Goal: Task Accomplishment & Management: Manage account settings

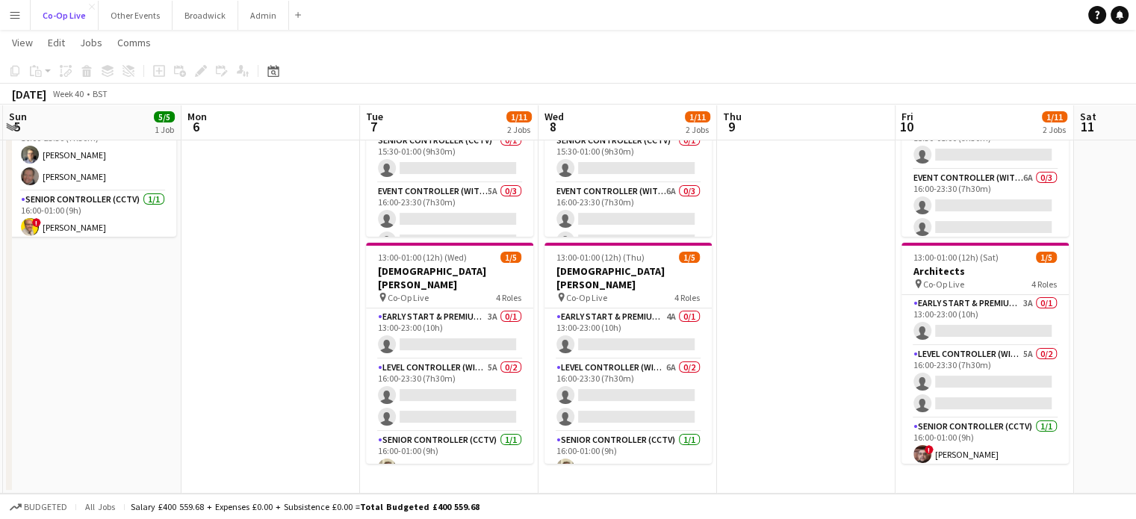
scroll to position [0, 352]
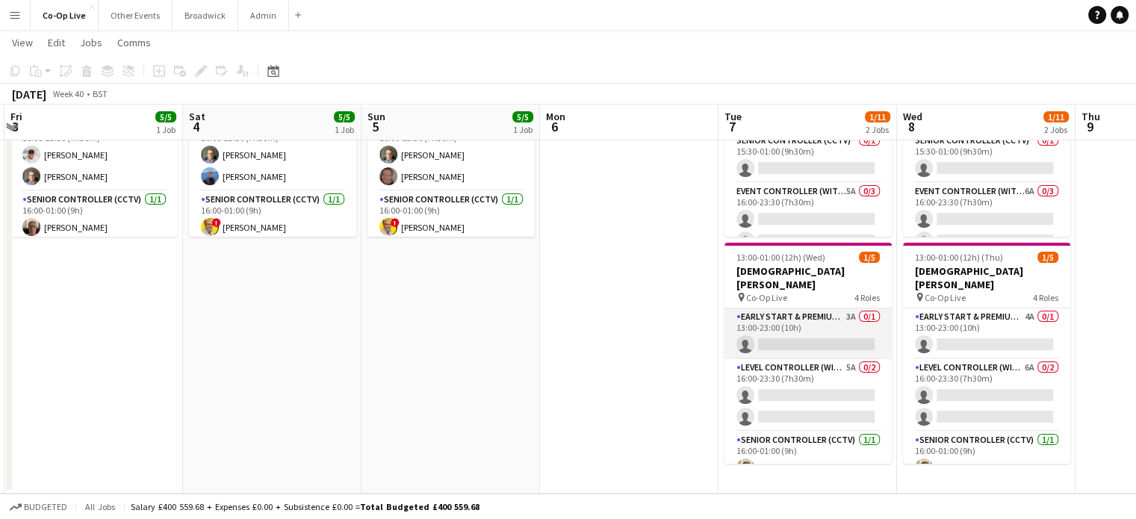
click at [809, 328] on app-card-role "Early Start & Premium Controller (with CCTV) 3A 0/1 13:00-23:00 (10h) single-ne…" at bounding box center [807, 333] width 167 height 51
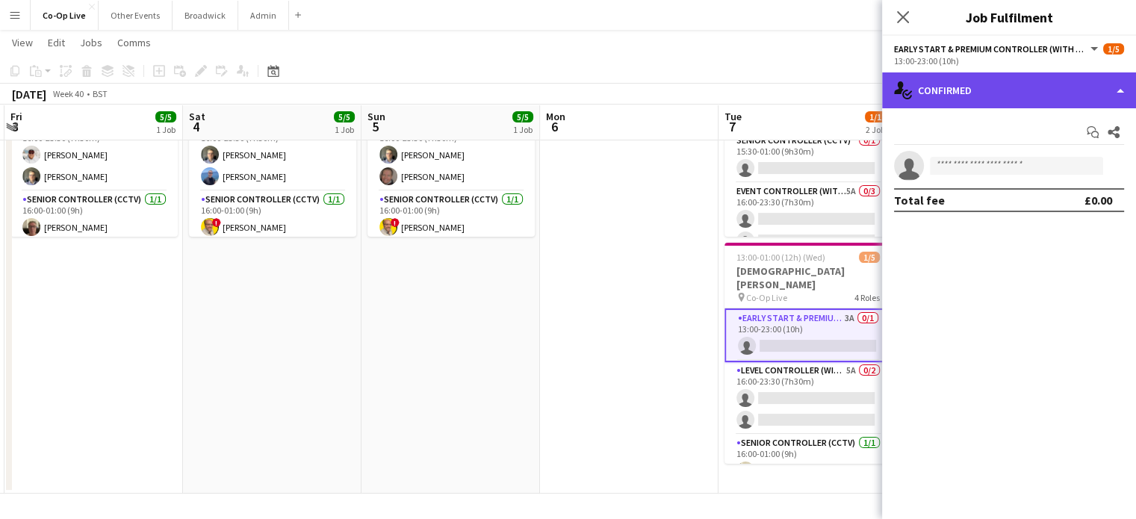
click at [1107, 87] on div "single-neutral-actions-check-2 Confirmed" at bounding box center [1009, 90] width 254 height 36
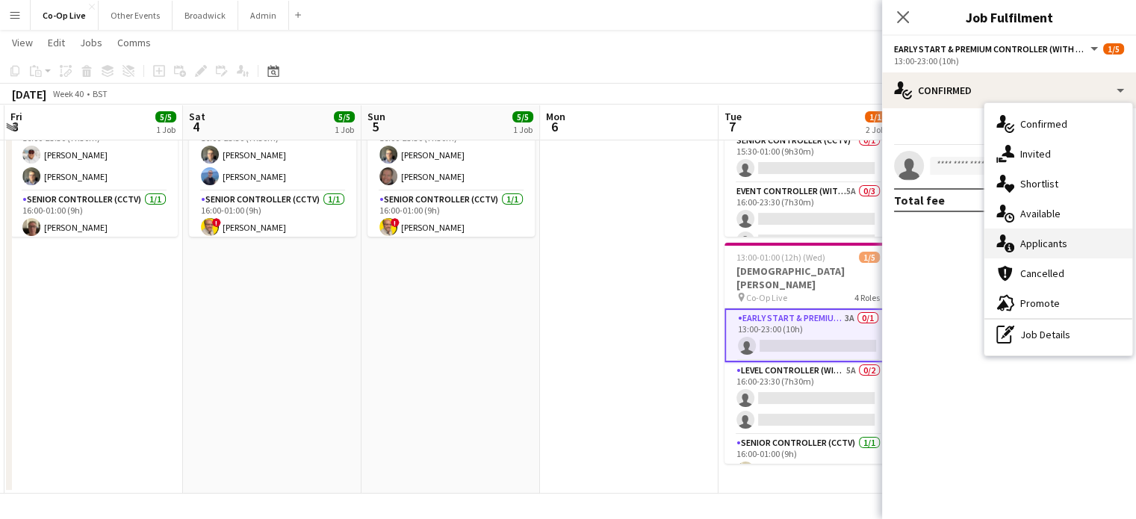
click at [1051, 236] on div "single-neutral-actions-information Applicants" at bounding box center [1058, 243] width 148 height 30
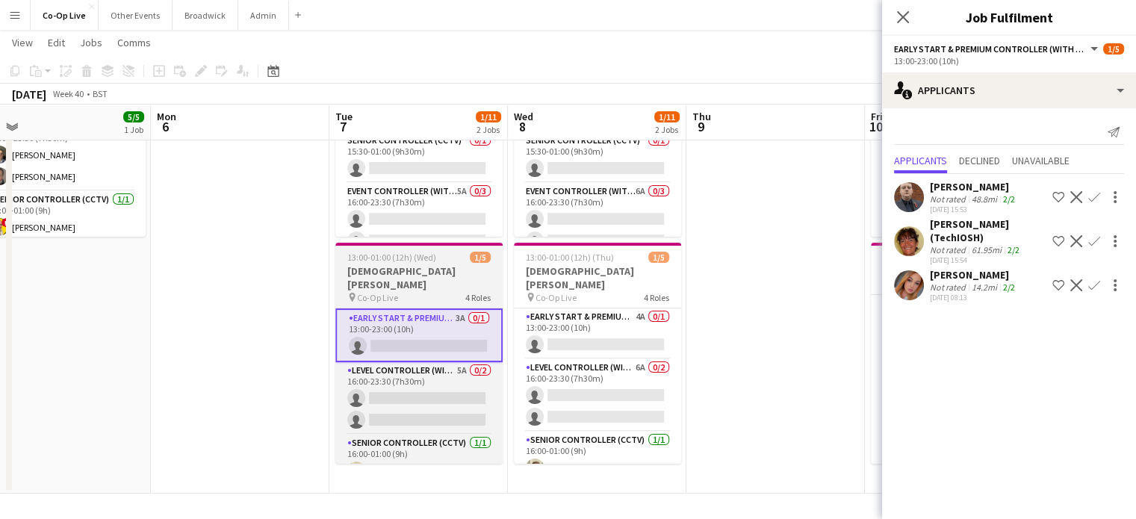
scroll to position [0, 570]
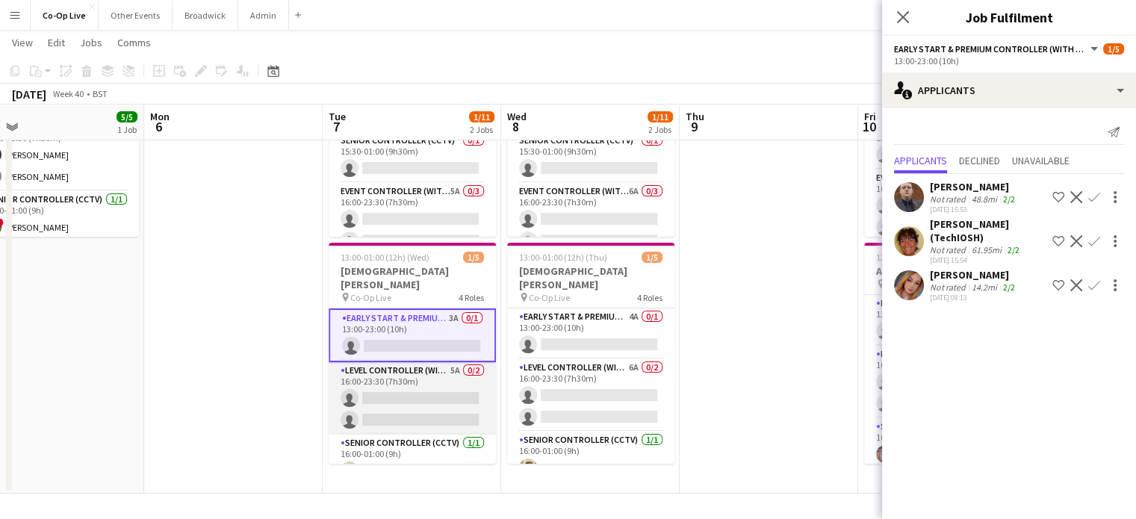
click at [401, 396] on app-card-role "Level Controller (with CCTV) 5A 0/2 16:00-23:30 (7h30m) single-neutral-actions …" at bounding box center [412, 398] width 167 height 72
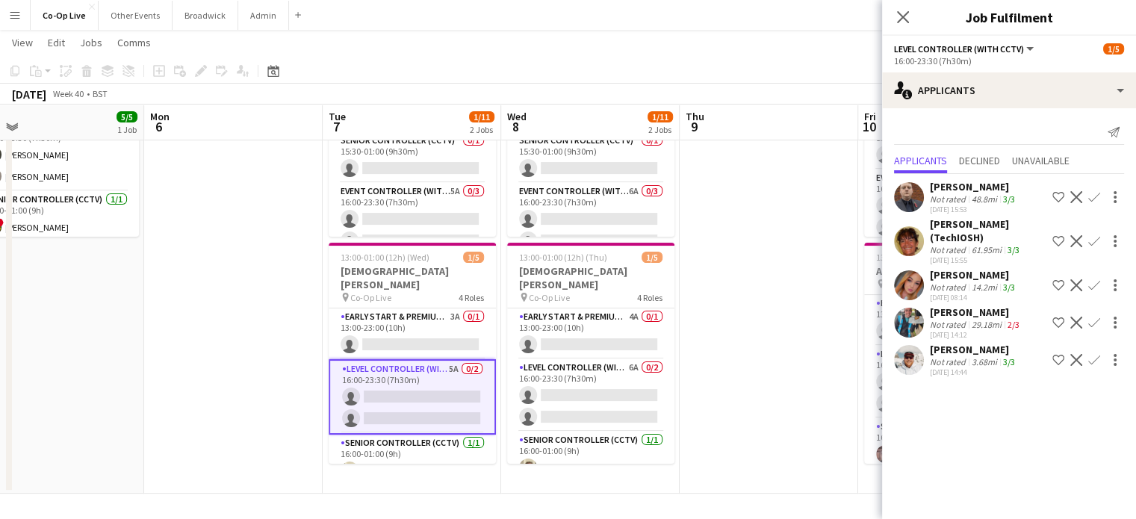
scroll to position [57, 0]
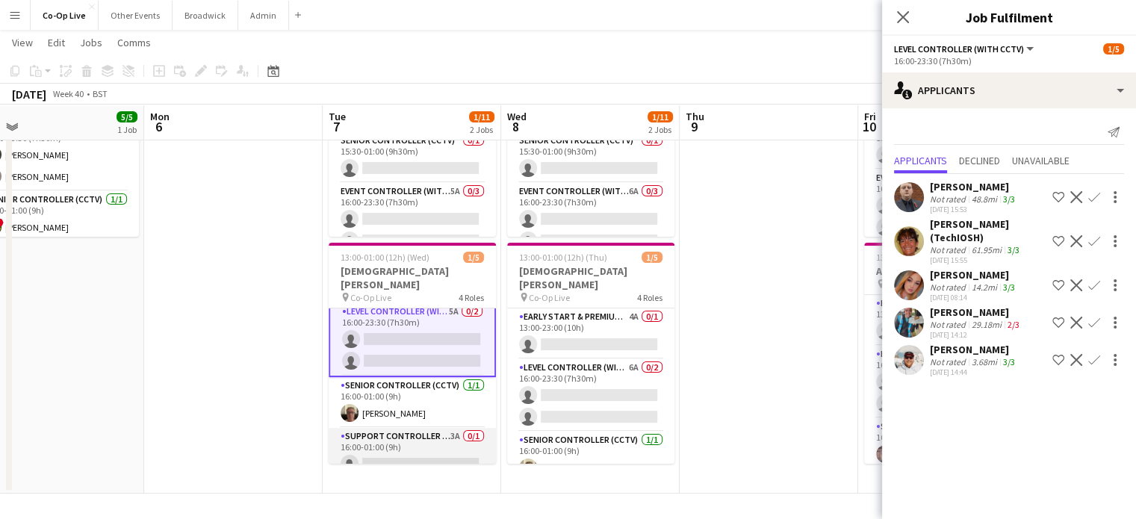
click at [391, 429] on app-card-role "Support Controller (with CCTV) 3A 0/1 16:00-01:00 (9h) single-neutral-actions" at bounding box center [412, 453] width 167 height 51
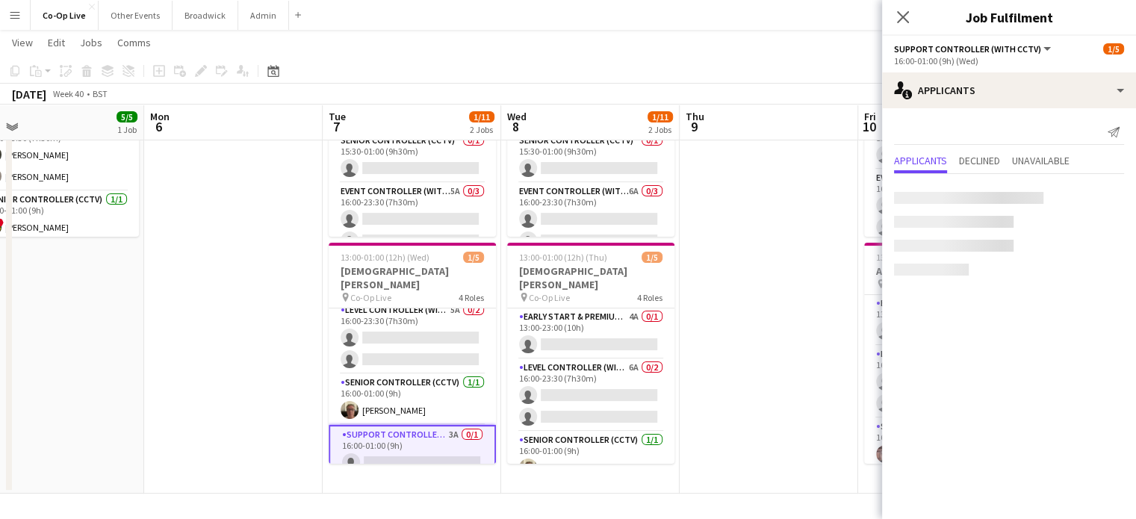
scroll to position [57, 0]
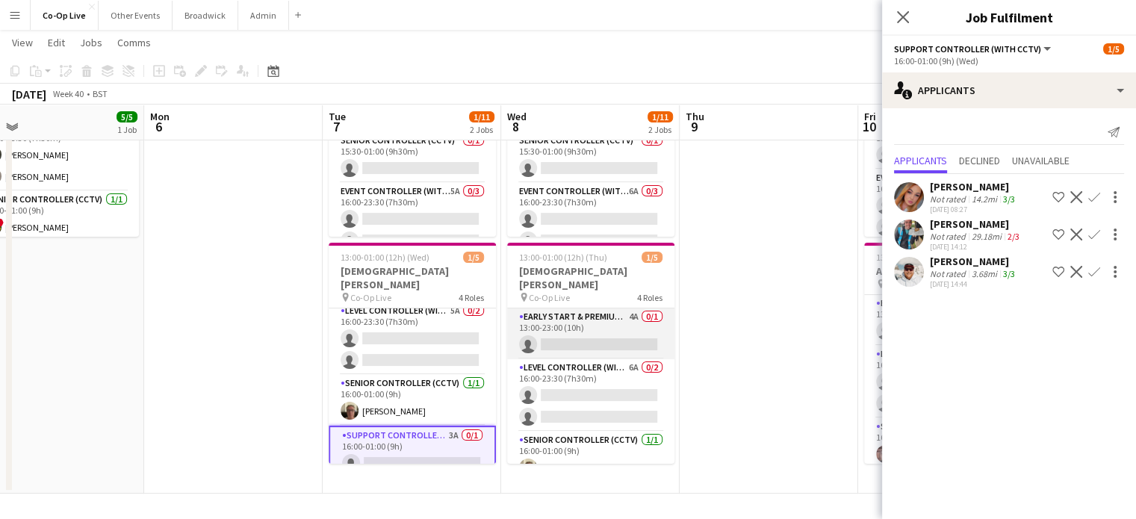
click at [594, 313] on app-card-role "Early Start & Premium Controller (with CCTV) 4A 0/1 13:00-23:00 (10h) single-ne…" at bounding box center [590, 333] width 167 height 51
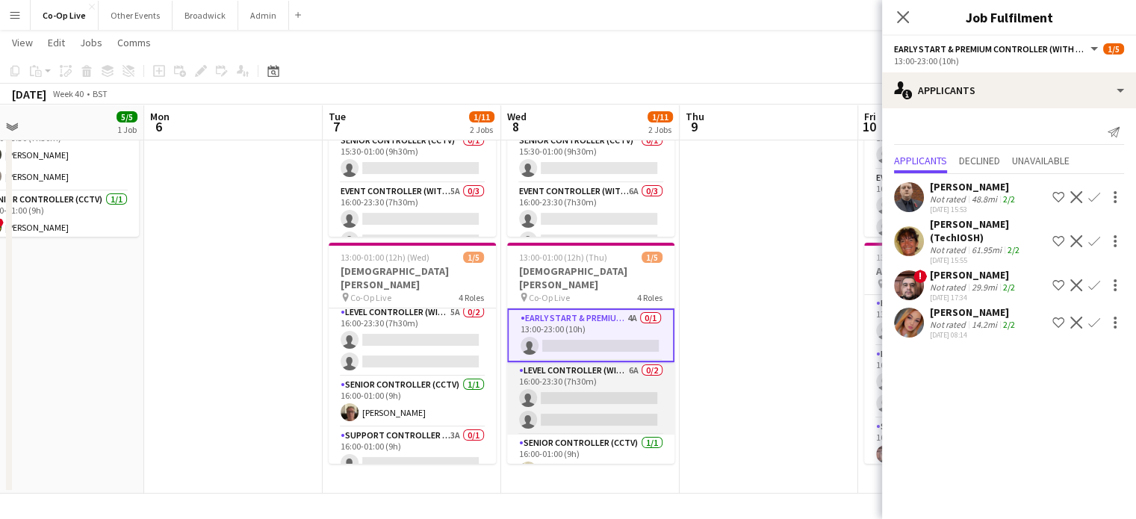
click at [585, 379] on app-card-role "Level Controller (with CCTV) 6A 0/2 16:00-23:30 (7h30m) single-neutral-actions …" at bounding box center [590, 398] width 167 height 72
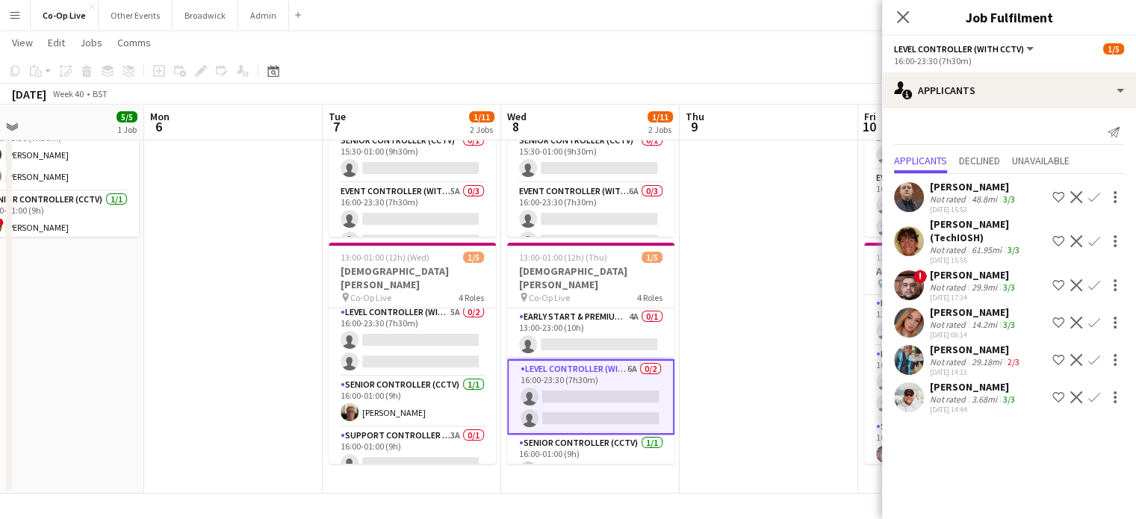
scroll to position [57, 0]
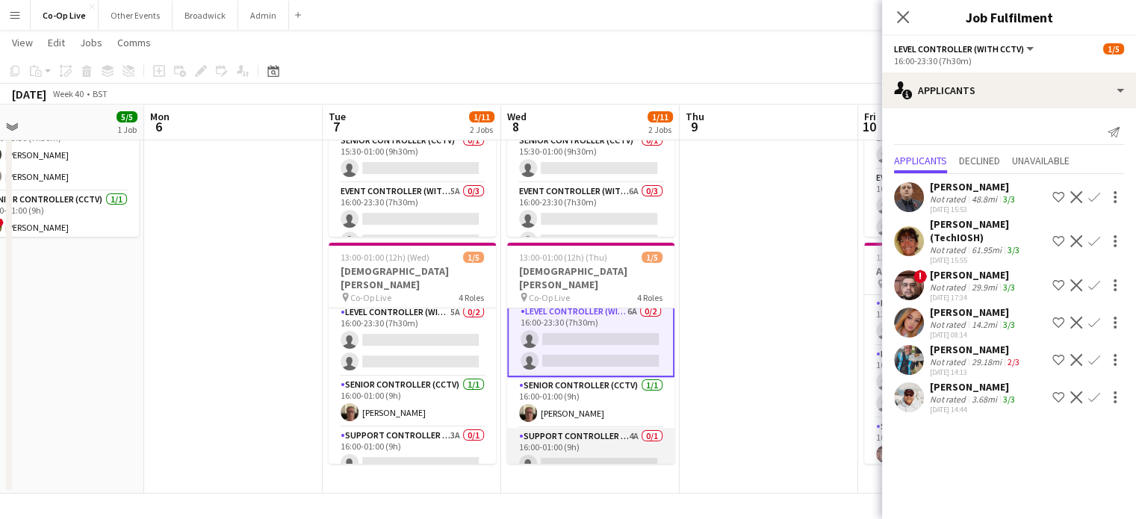
click at [556, 443] on app-card-role "Support Controller (with CCTV) 4A 0/1 16:00-01:00 (9h) single-neutral-actions" at bounding box center [590, 453] width 167 height 51
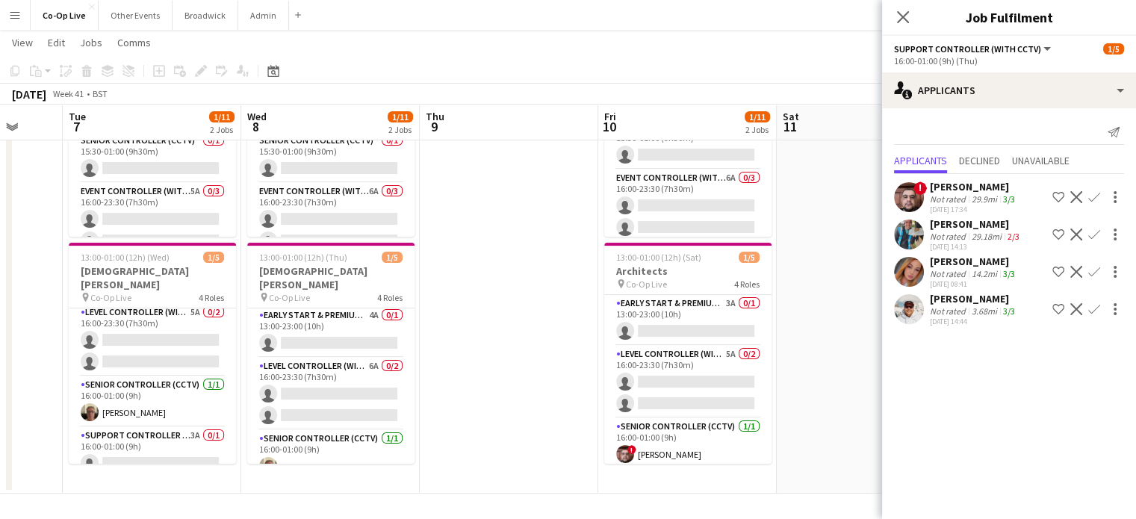
scroll to position [0, 640]
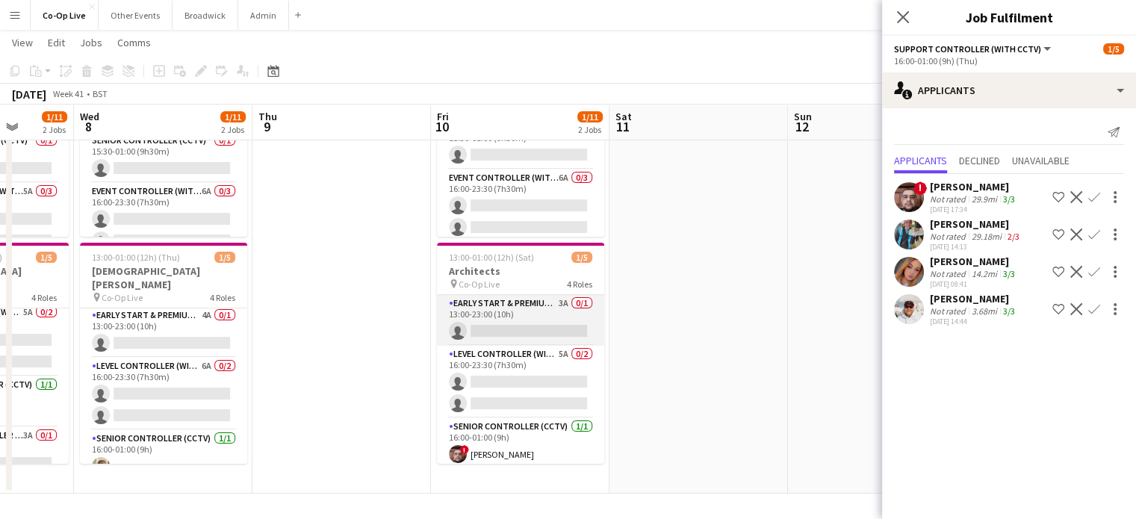
click at [552, 309] on app-card-role "Early Start & Premium Controller (with CCTV) 3A 0/1 13:00-23:00 (10h) single-ne…" at bounding box center [520, 320] width 167 height 51
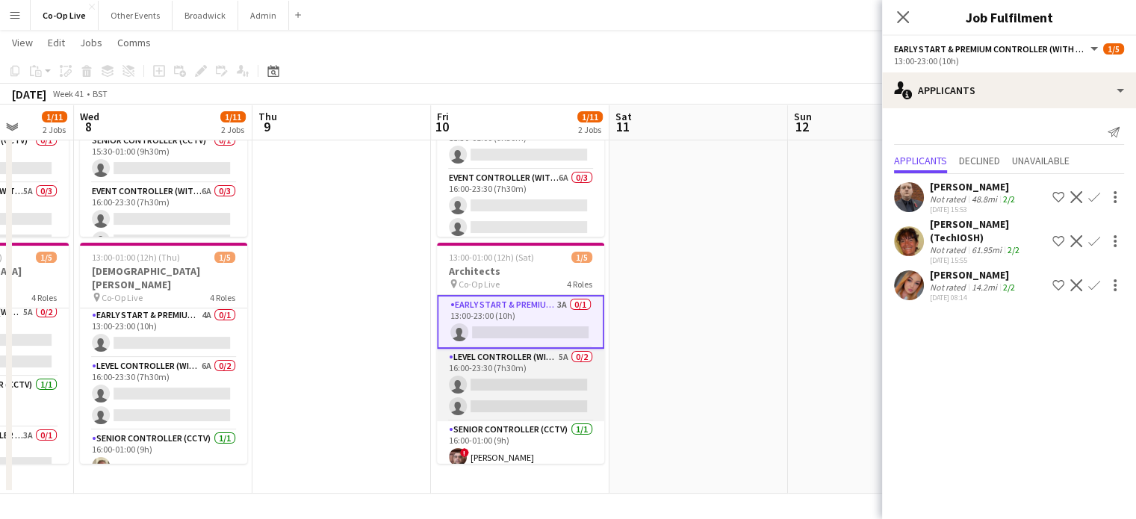
click at [523, 381] on app-card-role "Level Controller (with CCTV) 5A 0/2 16:00-23:30 (7h30m) single-neutral-actions …" at bounding box center [520, 385] width 167 height 72
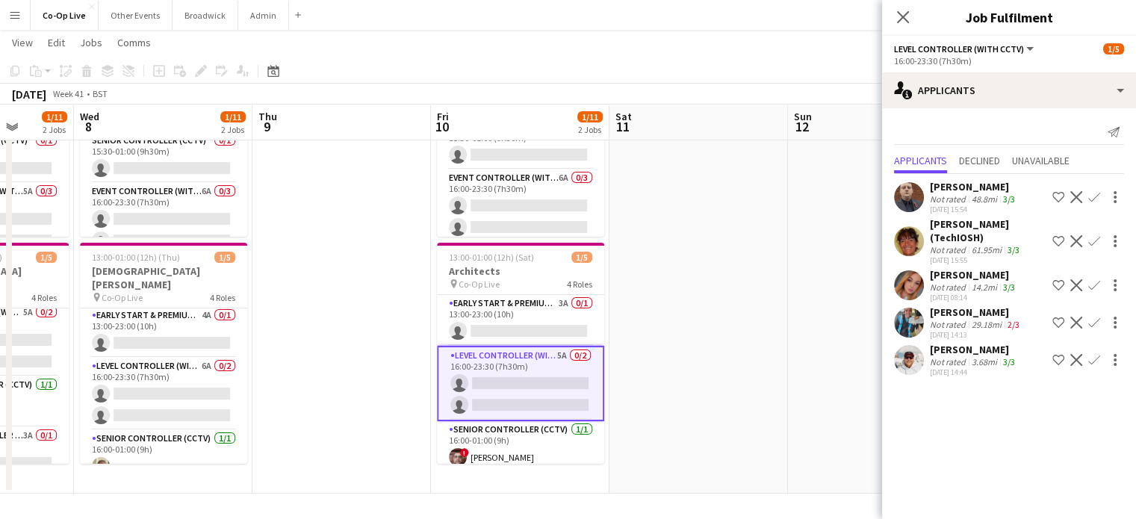
scroll to position [57, 0]
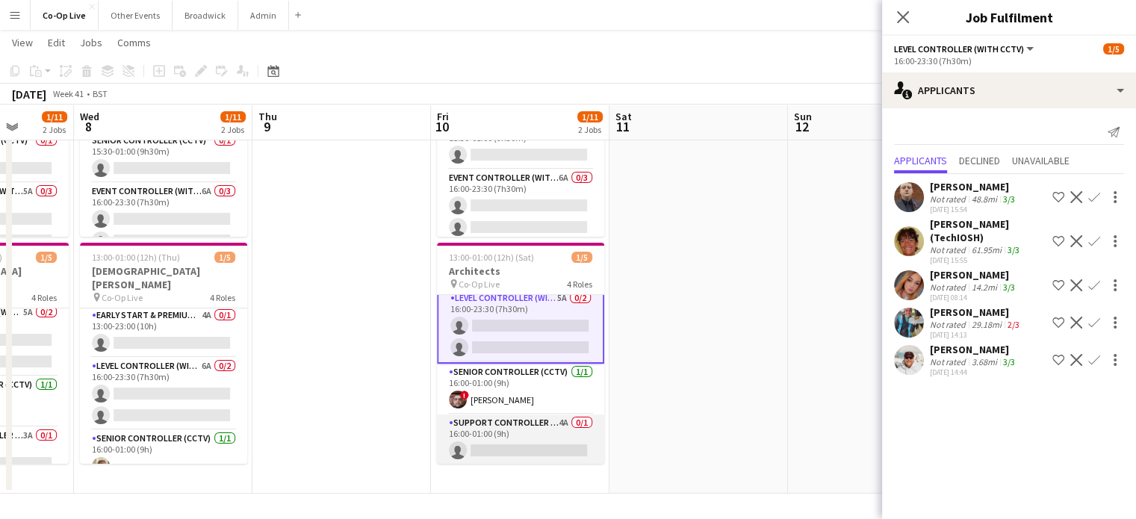
click at [490, 437] on app-card-role "Support Controller (with CCTV) 4A 0/1 16:00-01:00 (9h) single-neutral-actions" at bounding box center [520, 439] width 167 height 51
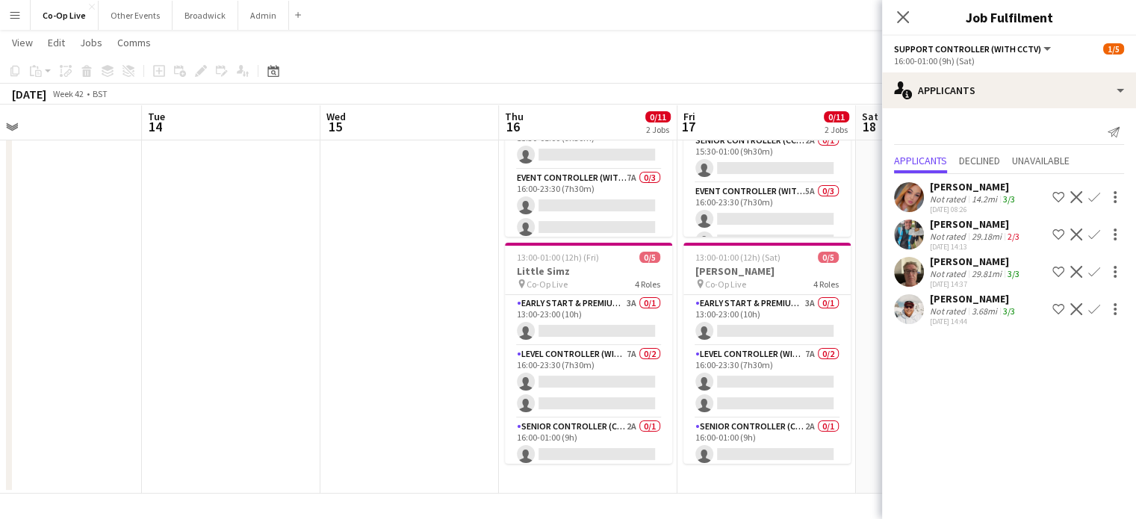
scroll to position [0, 570]
click at [621, 337] on app-card-role "Early Start & Premium Controller (with CCTV) 3A 0/1 13:00-23:00 (10h) single-ne…" at bounding box center [589, 320] width 167 height 51
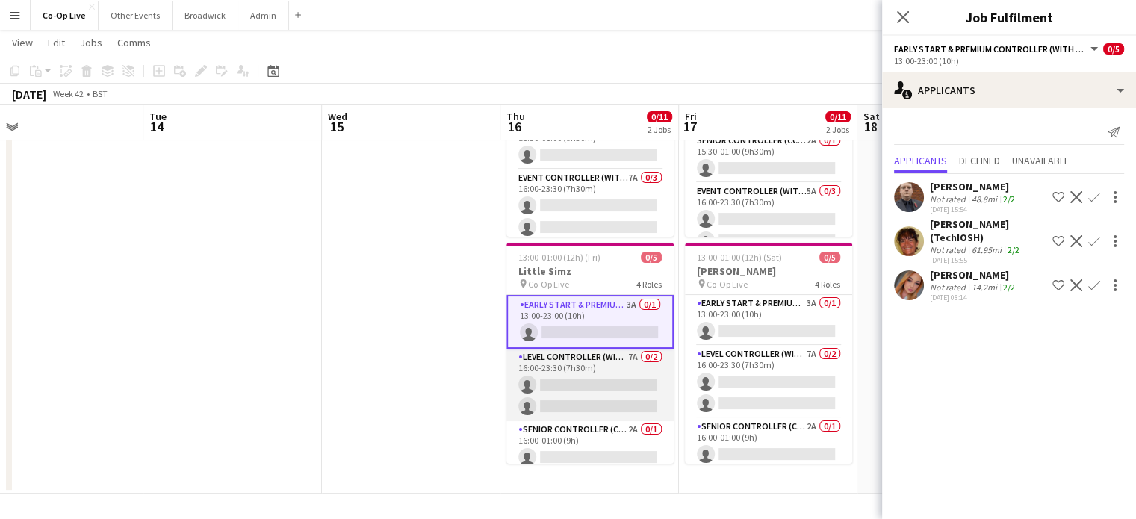
click at [609, 388] on app-card-role "Level Controller (with CCTV) 7A 0/2 16:00-23:30 (7h30m) single-neutral-actions …" at bounding box center [589, 385] width 167 height 72
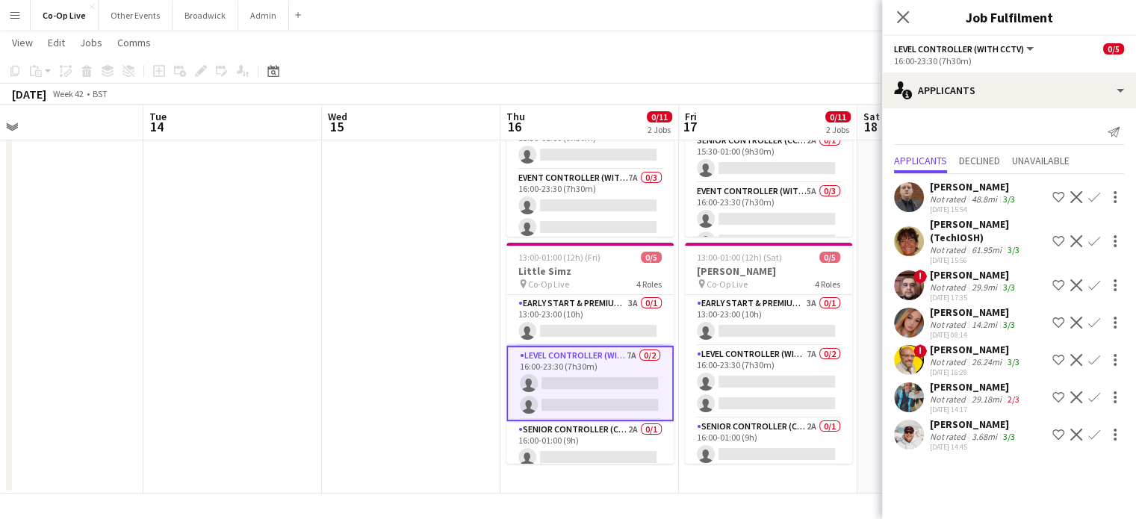
scroll to position [57, 0]
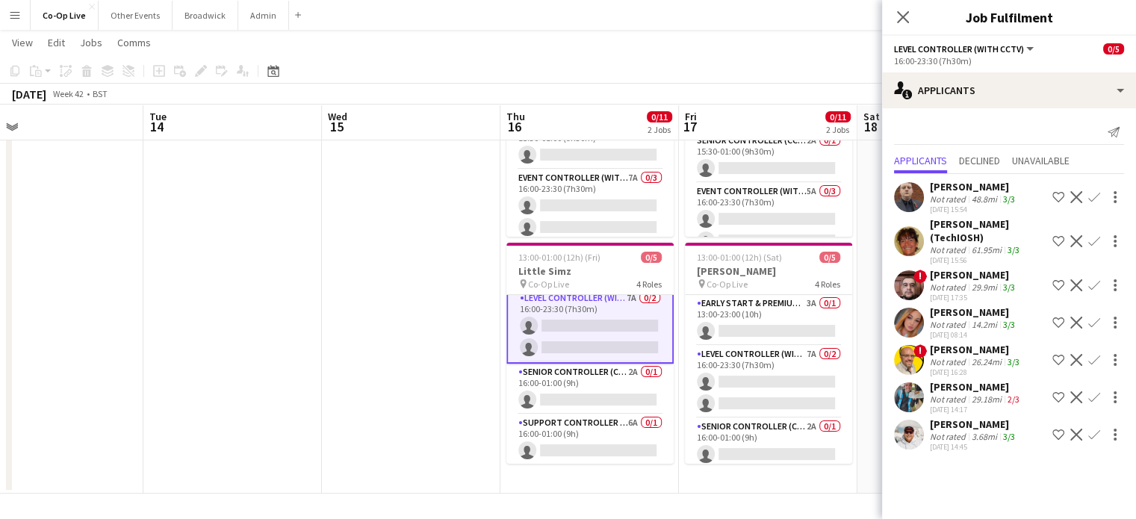
click at [609, 388] on app-card-role "Senior Controller (CCTV) 2A 0/1 16:00-01:00 (9h) single-neutral-actions" at bounding box center [589, 389] width 167 height 51
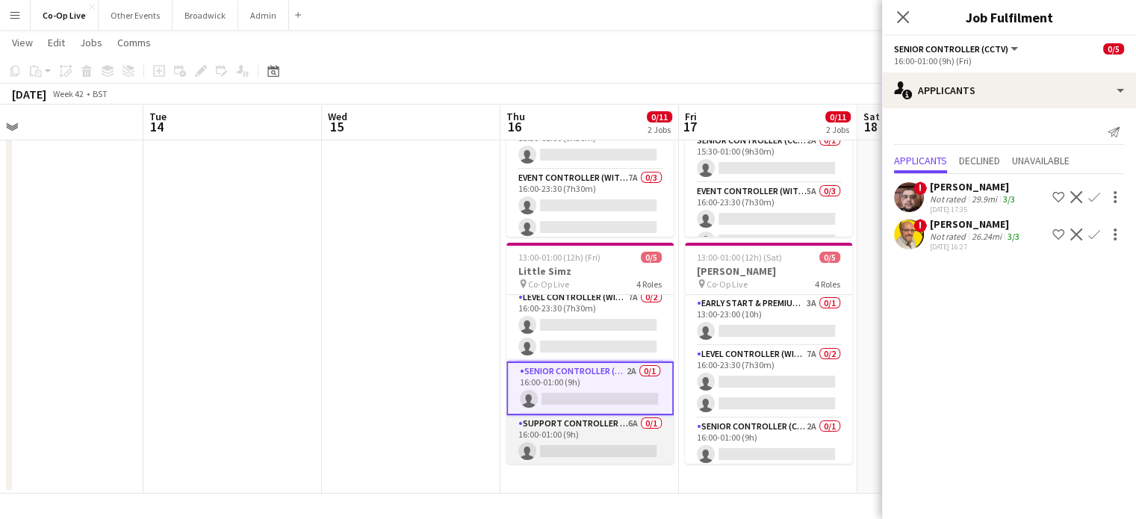
click at [573, 447] on app-card-role "Support Controller (with CCTV) 6A 0/1 16:00-01:00 (9h) single-neutral-actions" at bounding box center [589, 440] width 167 height 51
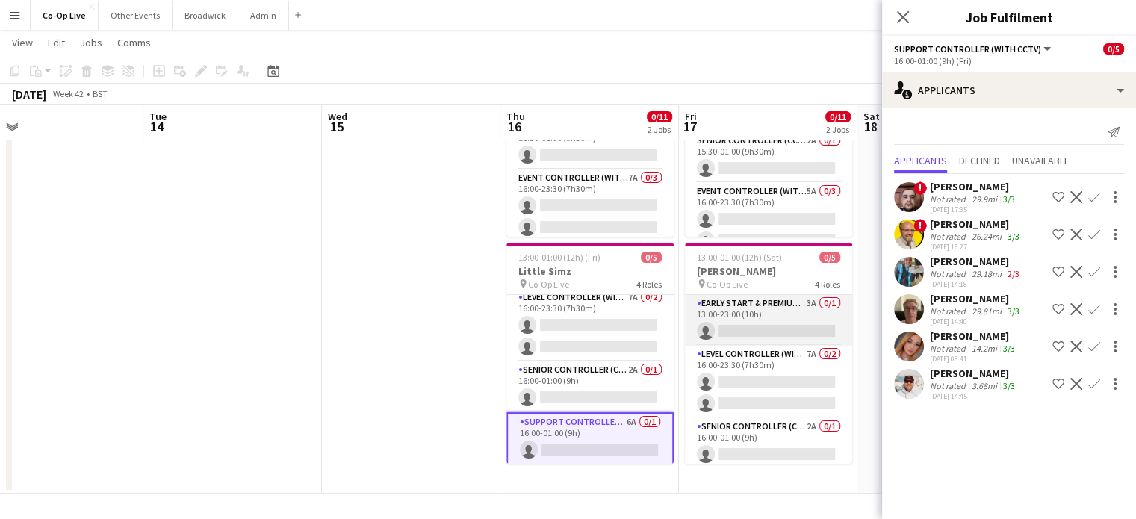
click at [753, 303] on app-card-role "Early Start & Premium Controller (with CCTV) 3A 0/1 13:00-23:00 (10h) single-ne…" at bounding box center [768, 320] width 167 height 51
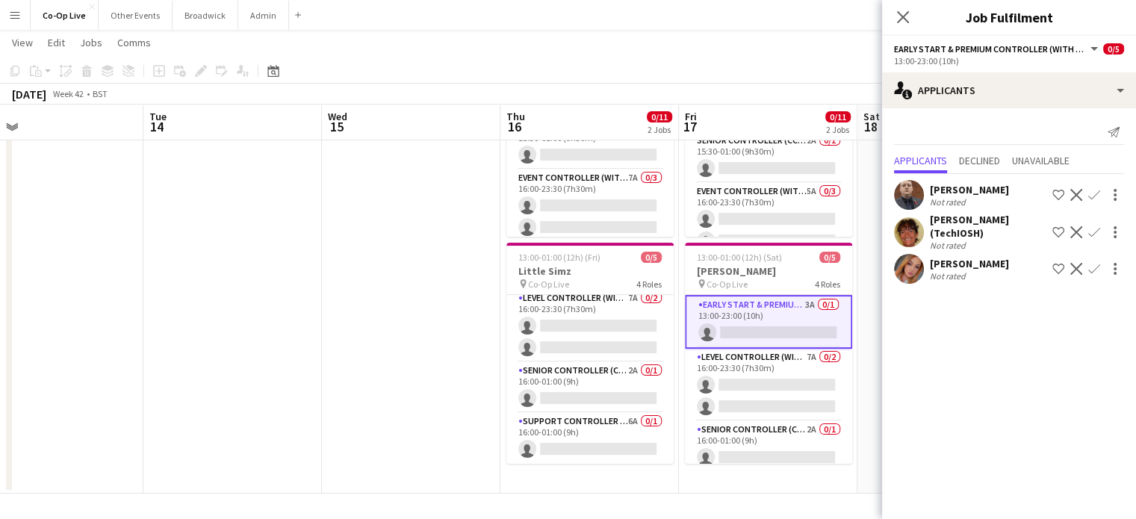
scroll to position [55, 0]
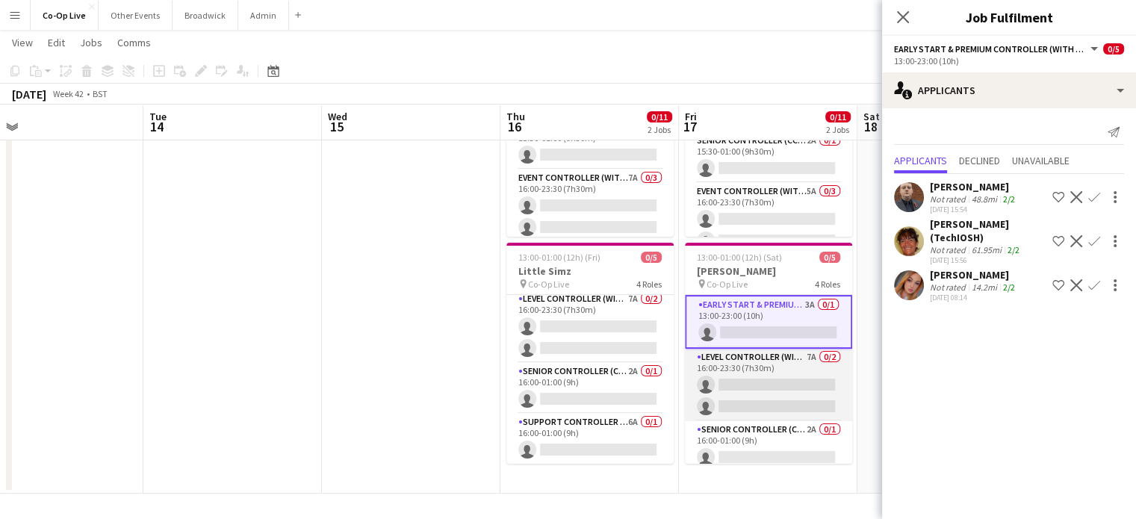
click at [732, 393] on app-card-role "Level Controller (with CCTV) 7A 0/2 16:00-23:30 (7h30m) single-neutral-actions …" at bounding box center [768, 385] width 167 height 72
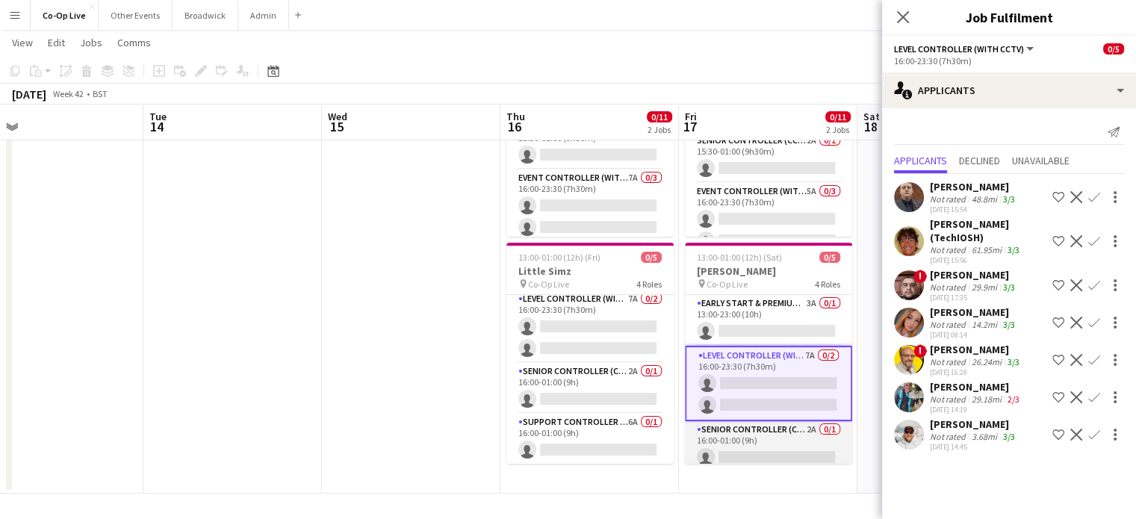
click at [730, 455] on app-card-role "Senior Controller (CCTV) 2A 0/1 16:00-01:00 (9h) single-neutral-actions" at bounding box center [768, 446] width 167 height 51
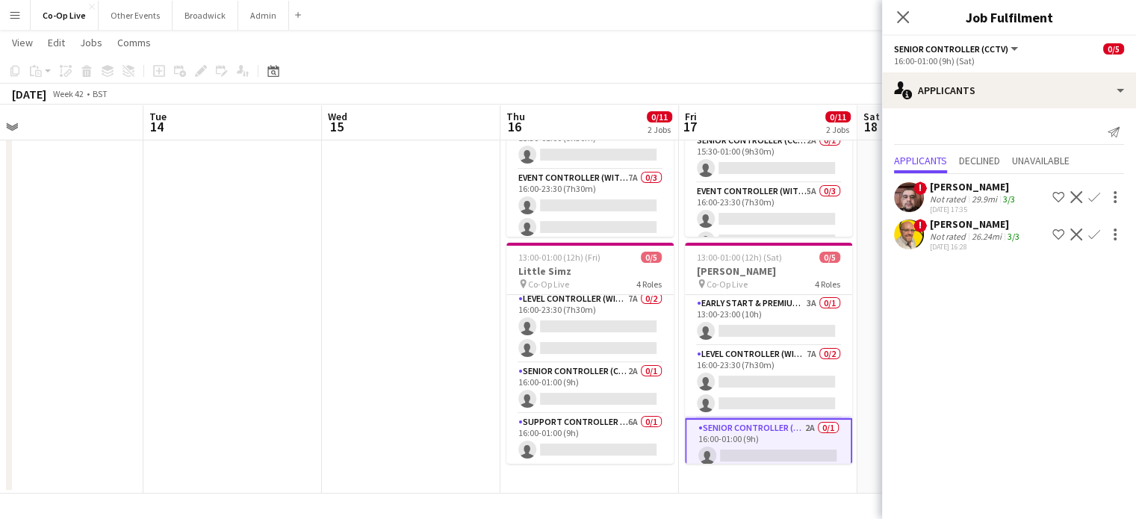
scroll to position [57, 0]
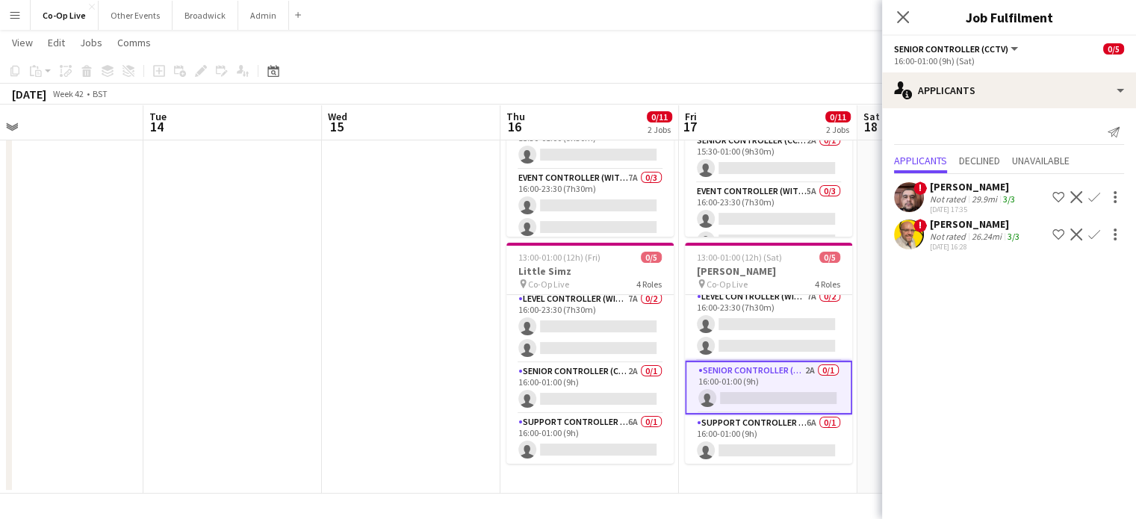
click at [730, 455] on app-card-role "Support Controller (with CCTV) 6A 0/1 16:00-01:00 (9h) single-neutral-actions" at bounding box center [768, 439] width 167 height 51
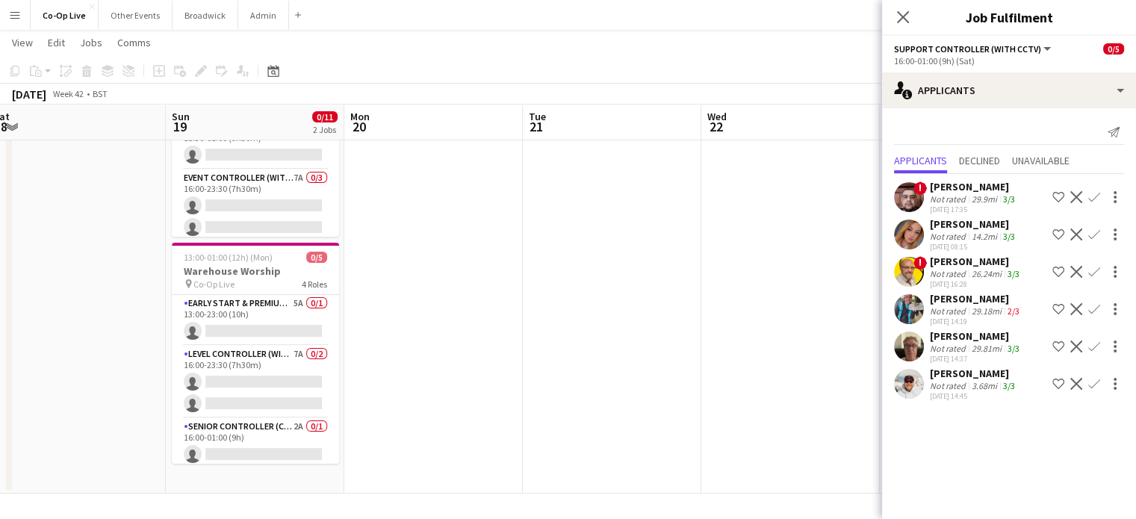
scroll to position [0, 553]
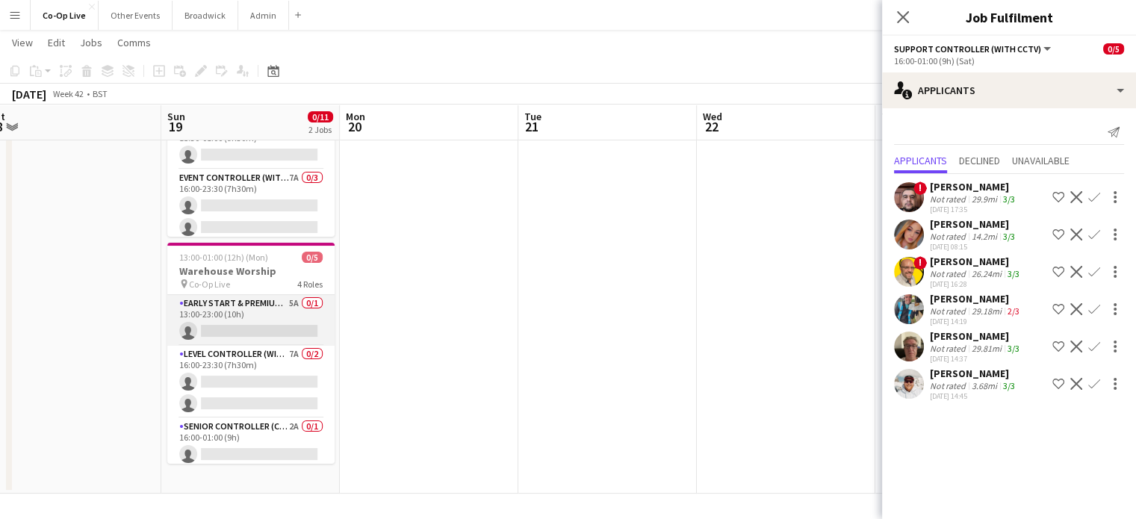
click at [257, 304] on app-card-role "Early Start & Premium Controller (with CCTV) 5A 0/1 13:00-23:00 (10h) single-ne…" at bounding box center [250, 320] width 167 height 51
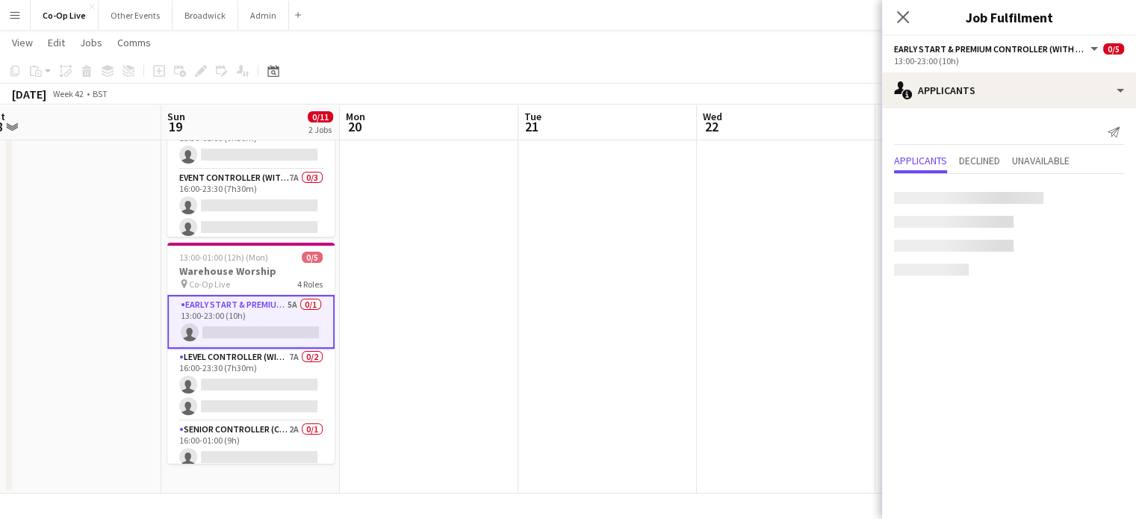
scroll to position [55, 0]
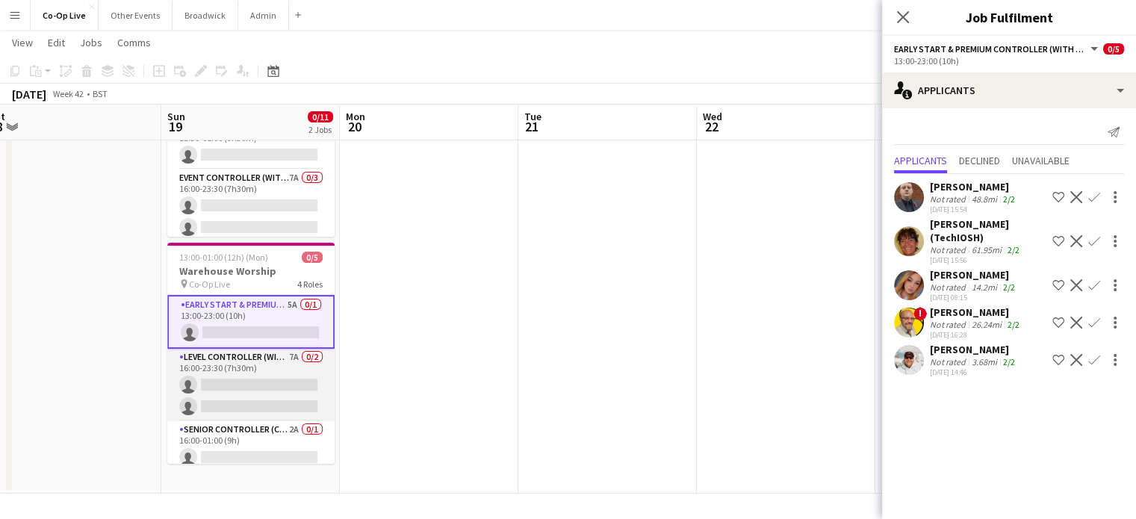
click at [240, 376] on app-card-role "Level Controller (with CCTV) 7A 0/2 16:00-23:30 (7h30m) single-neutral-actions …" at bounding box center [250, 385] width 167 height 72
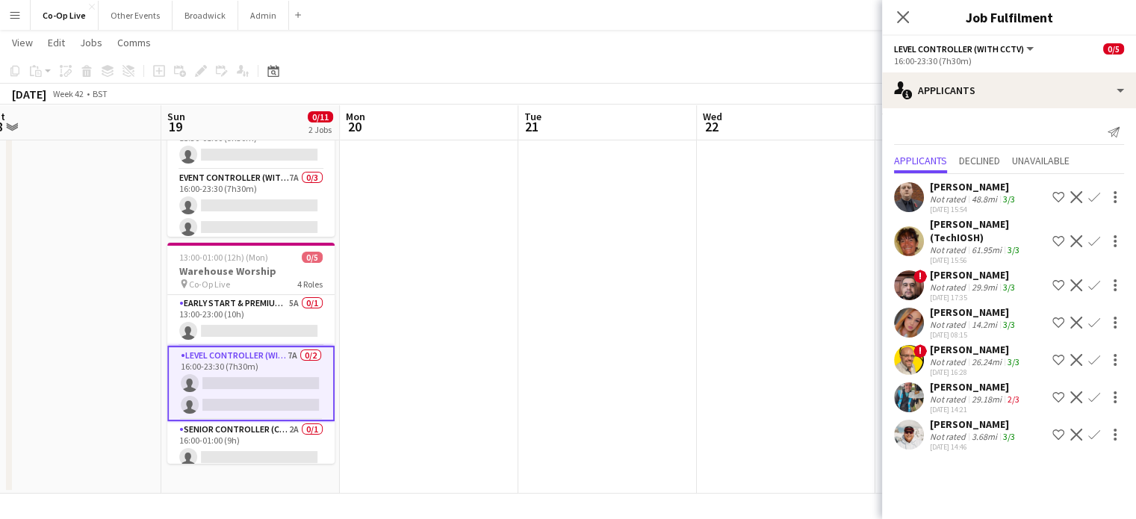
scroll to position [57, 0]
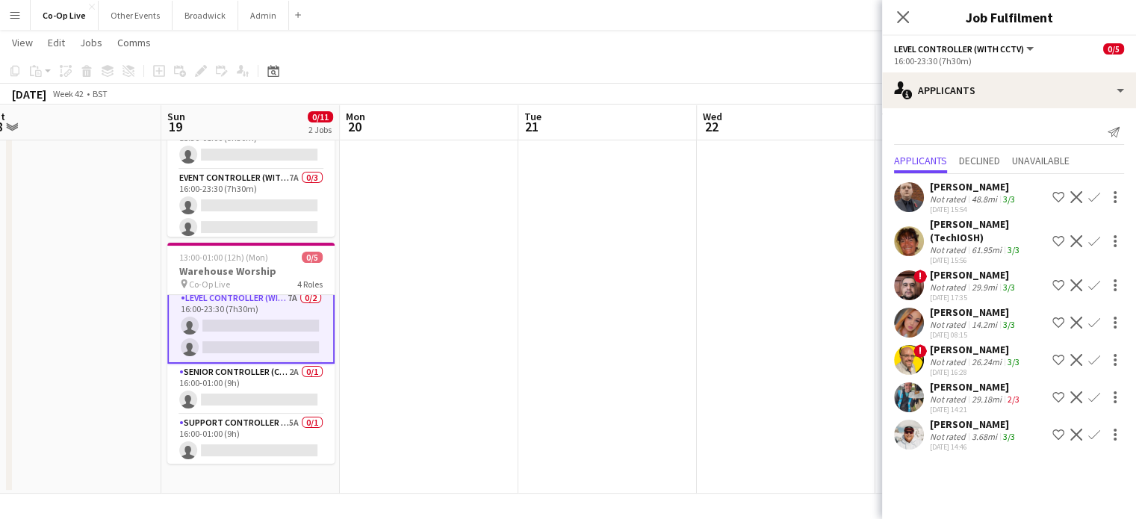
click at [240, 376] on app-card-role "Senior Controller (CCTV) 2A 0/1 16:00-01:00 (9h) single-neutral-actions" at bounding box center [250, 389] width 167 height 51
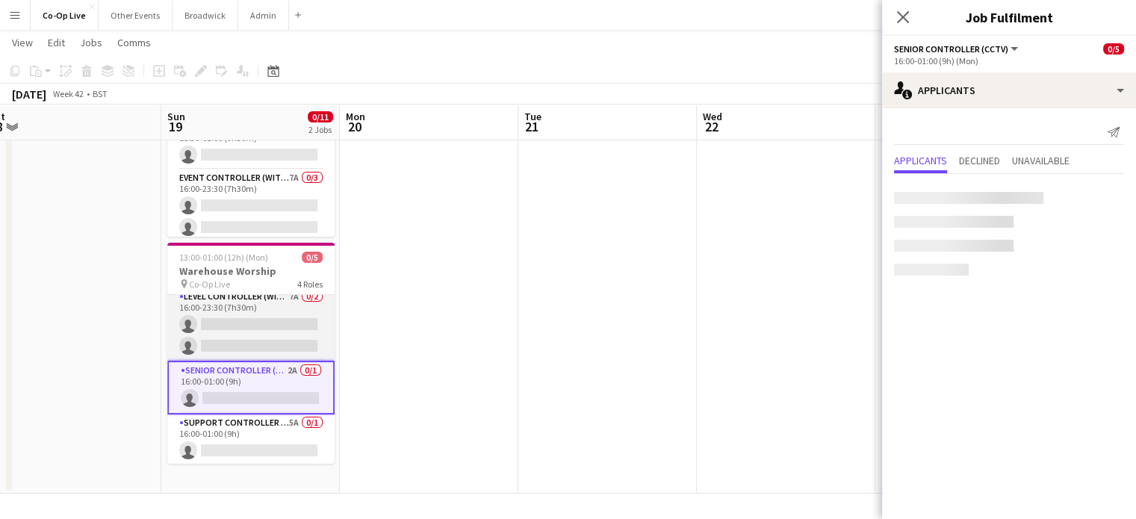
scroll to position [57, 0]
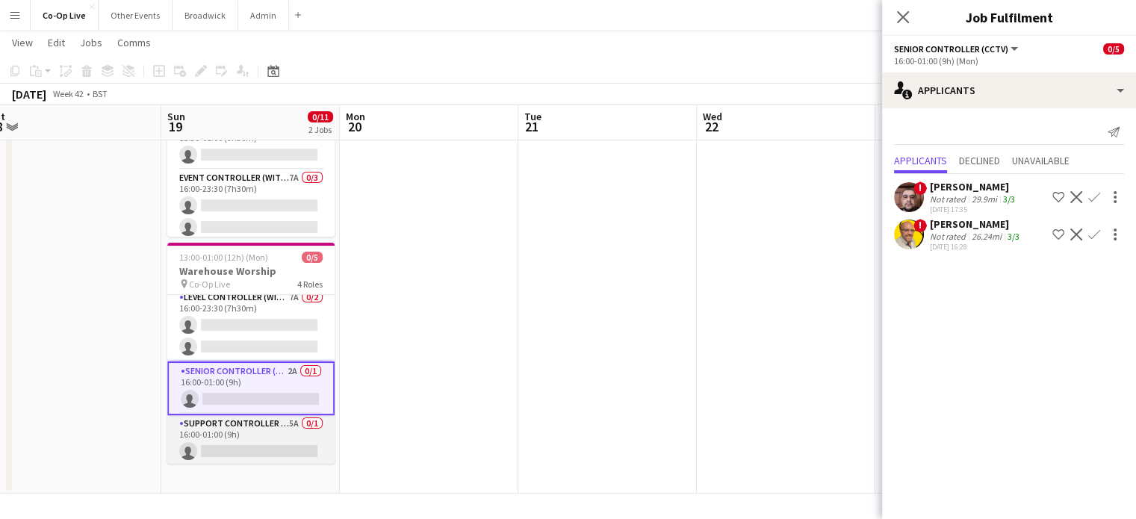
click at [228, 435] on app-card-role "Support Controller (with CCTV) 5A 0/1 16:00-01:00 (9h) single-neutral-actions" at bounding box center [250, 440] width 167 height 51
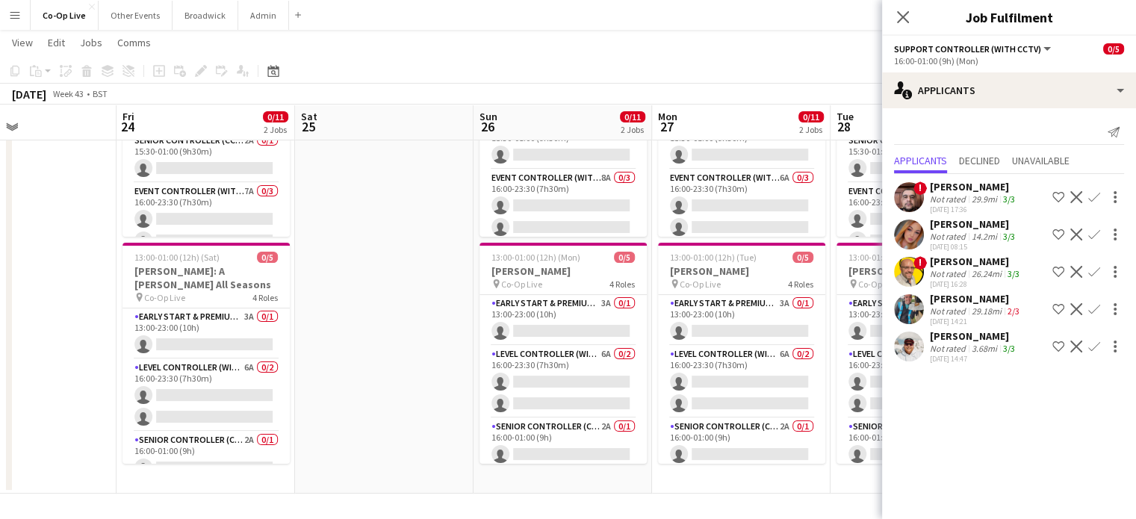
scroll to position [0, 599]
click at [565, 328] on app-card-role "Early Start & Premium Controller (with CCTV) 3A 0/1 13:00-23:00 (10h) single-ne…" at bounding box center [561, 320] width 167 height 51
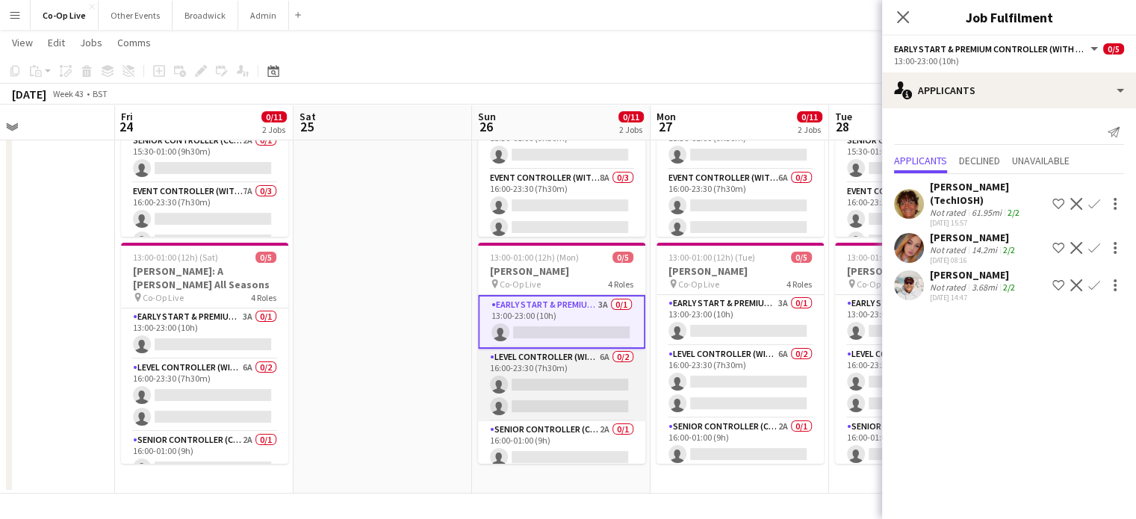
click at [549, 390] on app-card-role "Level Controller (with CCTV) 6A 0/2 16:00-23:30 (7h30m) single-neutral-actions …" at bounding box center [561, 385] width 167 height 72
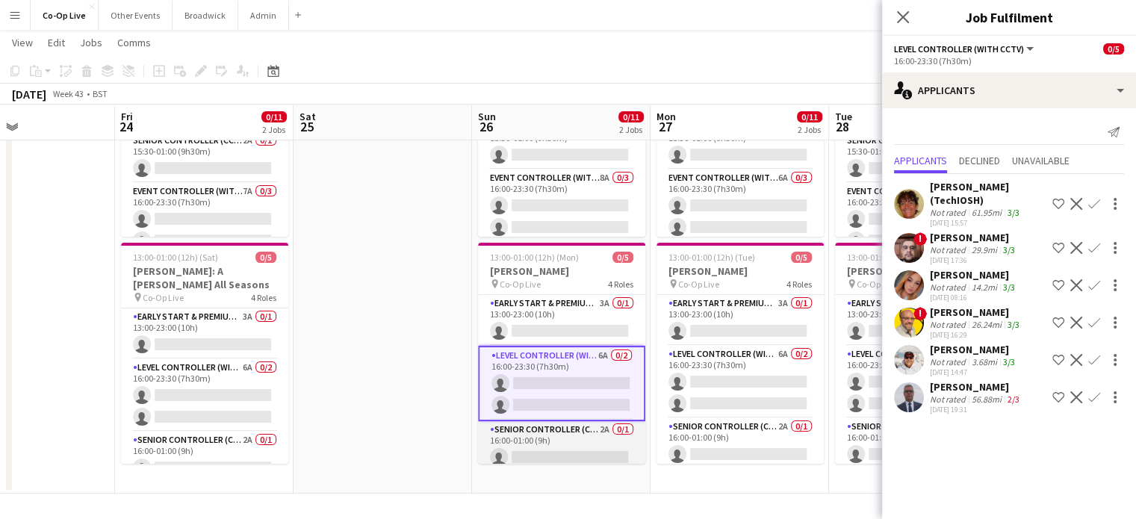
click at [559, 428] on app-card-role "Senior Controller (CCTV) 2A 0/1 16:00-01:00 (9h) single-neutral-actions" at bounding box center [561, 446] width 167 height 51
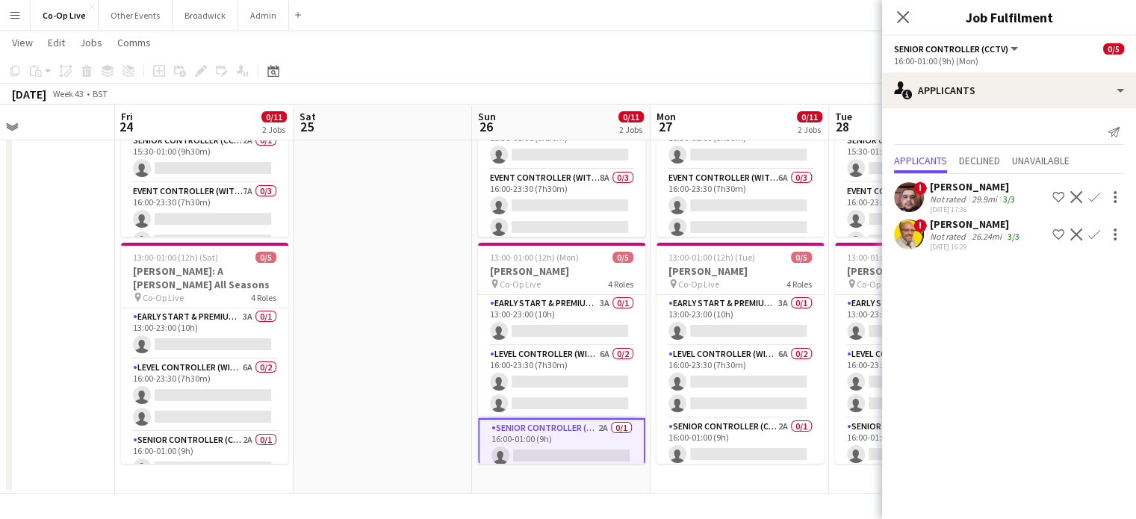
scroll to position [57, 0]
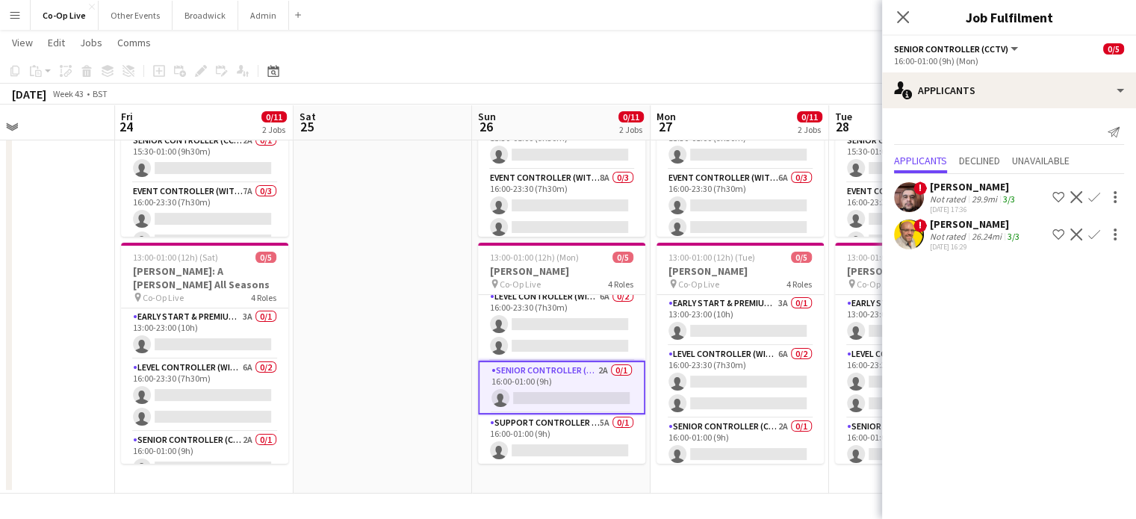
click at [559, 428] on app-card-role "Support Controller (with CCTV) 5A 0/1 16:00-01:00 (9h) single-neutral-actions" at bounding box center [561, 439] width 167 height 51
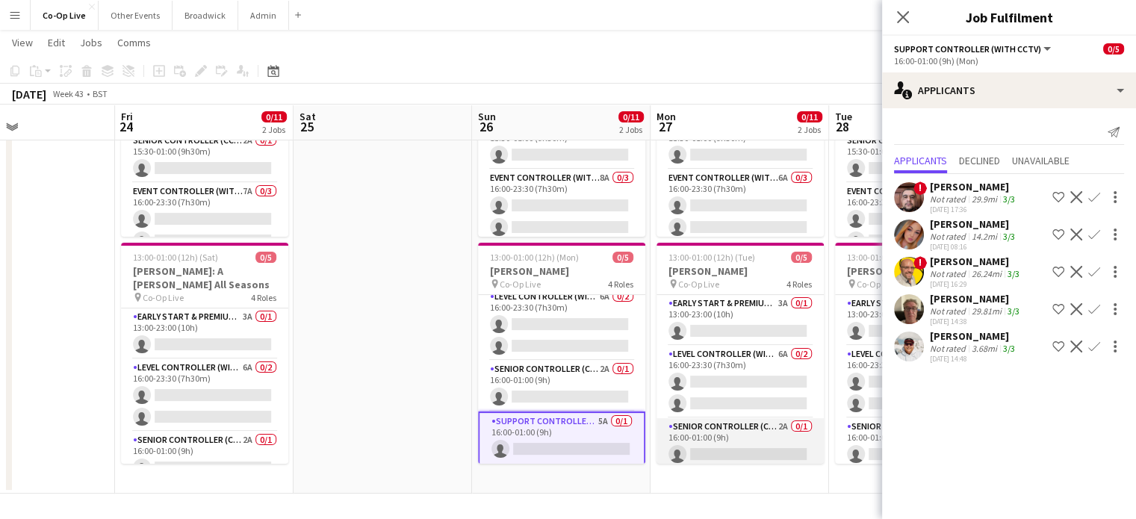
click at [706, 424] on app-card-role "Senior Controller (CCTV) 2A 0/1 16:00-01:00 (9h) single-neutral-actions" at bounding box center [739, 443] width 167 height 51
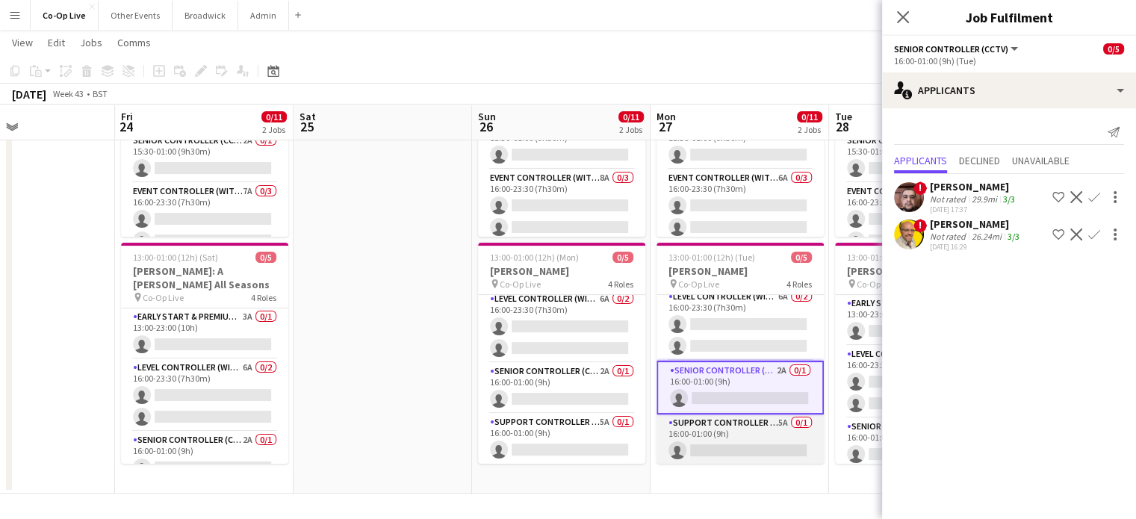
click at [699, 429] on app-card-role "Support Controller (with CCTV) 5A 0/1 16:00-01:00 (9h) single-neutral-actions" at bounding box center [739, 439] width 167 height 51
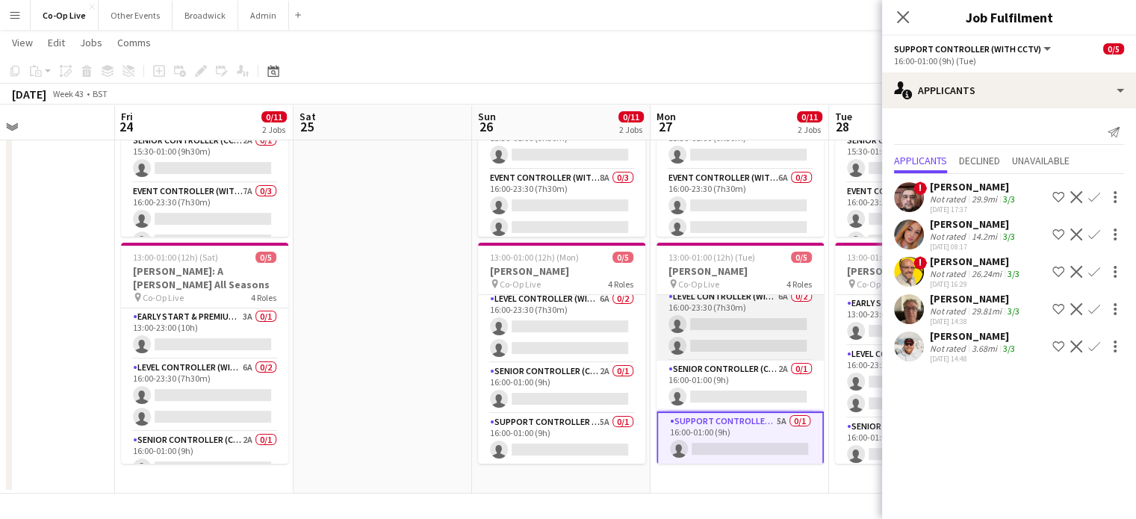
click at [724, 321] on app-card-role "Level Controller (with CCTV) 6A 0/2 16:00-23:30 (7h30m) single-neutral-actions …" at bounding box center [739, 324] width 167 height 72
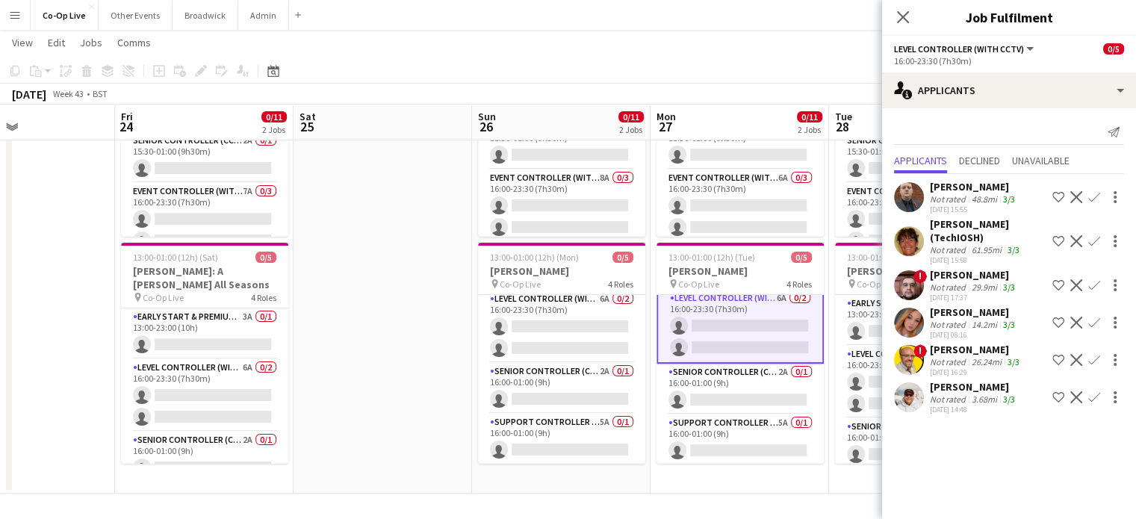
scroll to position [0, 0]
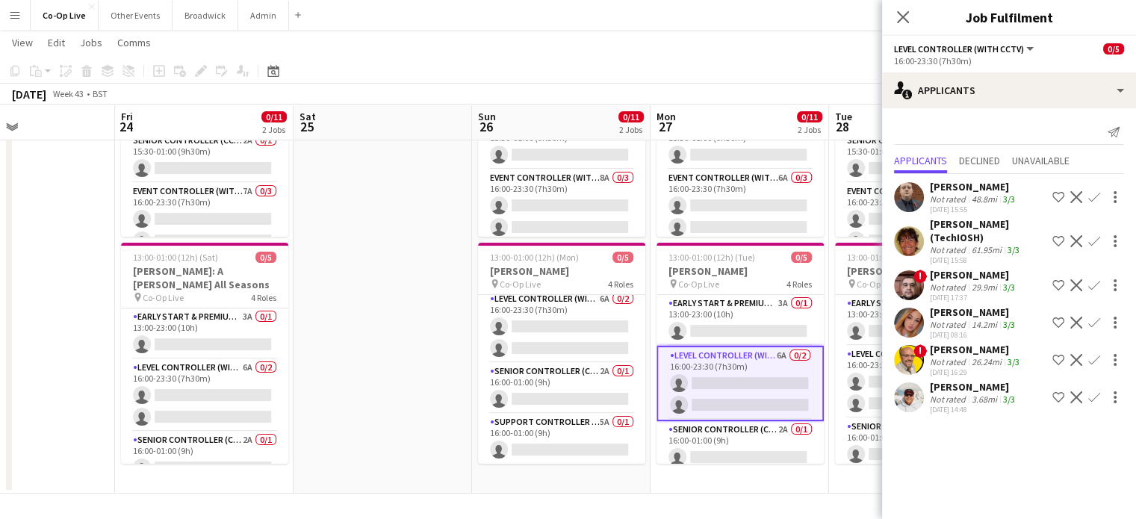
click at [724, 321] on app-card-role "Early Start & Premium Controller (with CCTV) 3A 0/1 13:00-23:00 (10h) single-ne…" at bounding box center [739, 320] width 167 height 51
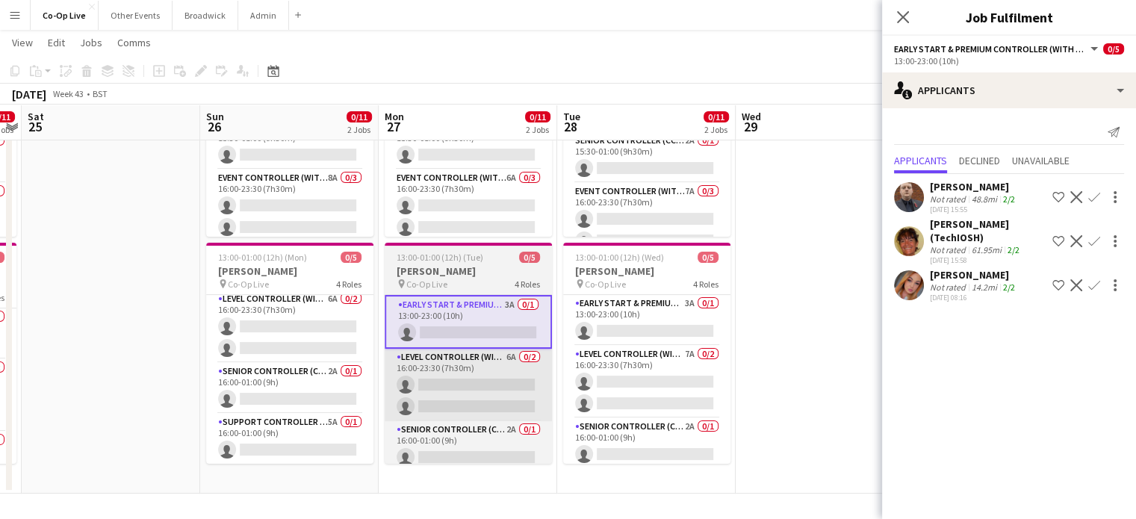
scroll to position [0, 514]
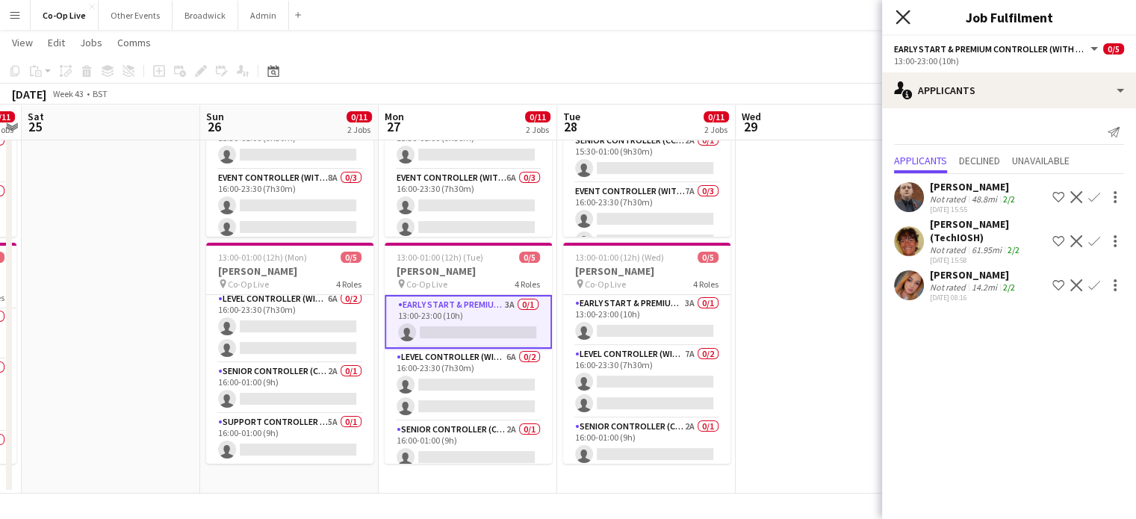
click at [899, 19] on icon at bounding box center [902, 17] width 14 height 14
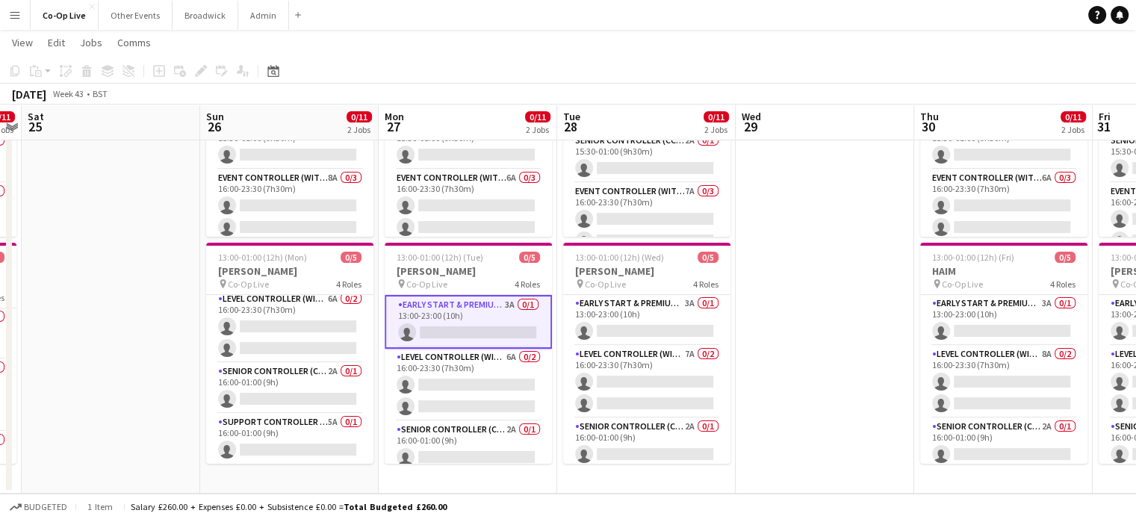
click at [818, 72] on app-toolbar "Copy Paste Paste Ctrl+V Paste with crew Ctrl+Shift+V Paste linked Job [GEOGRAPH…" at bounding box center [568, 70] width 1136 height 25
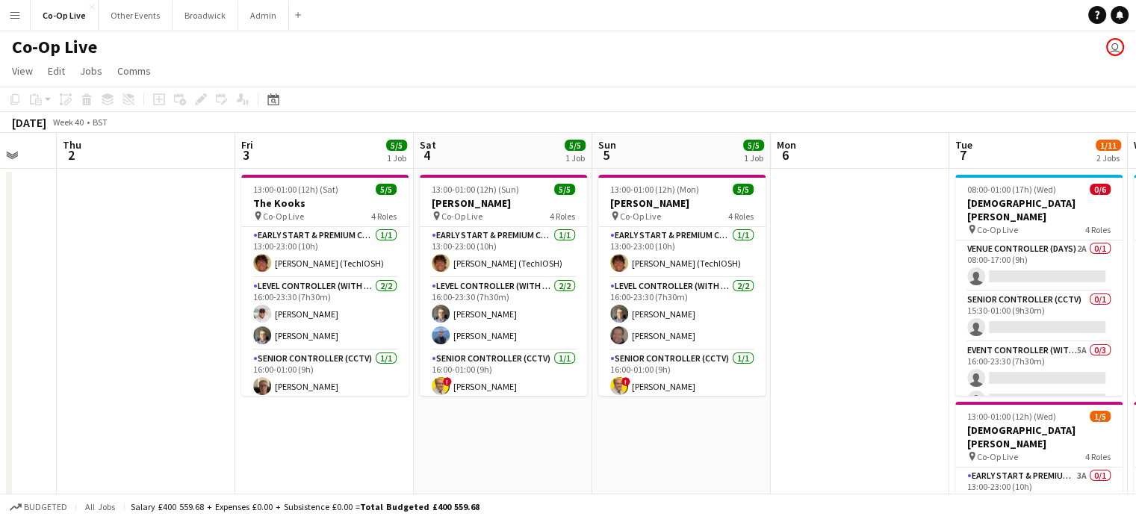
scroll to position [0, 659]
